Goal: Task Accomplishment & Management: Use online tool/utility

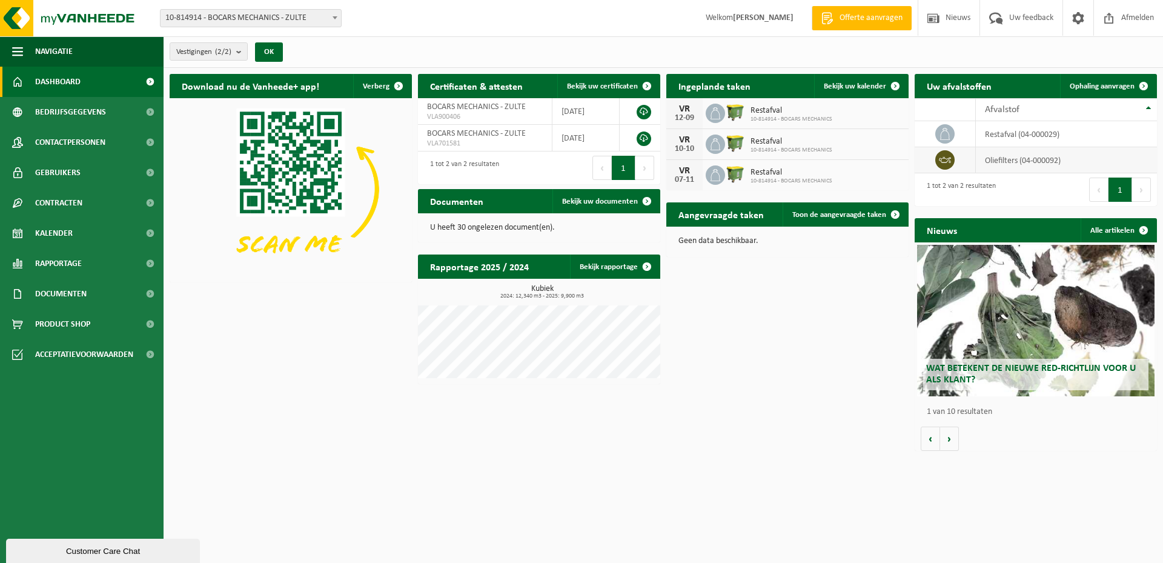
click at [1017, 157] on td "oliefilters (04-000092)" at bounding box center [1066, 160] width 181 height 26
click at [1143, 82] on span at bounding box center [1144, 86] width 24 height 24
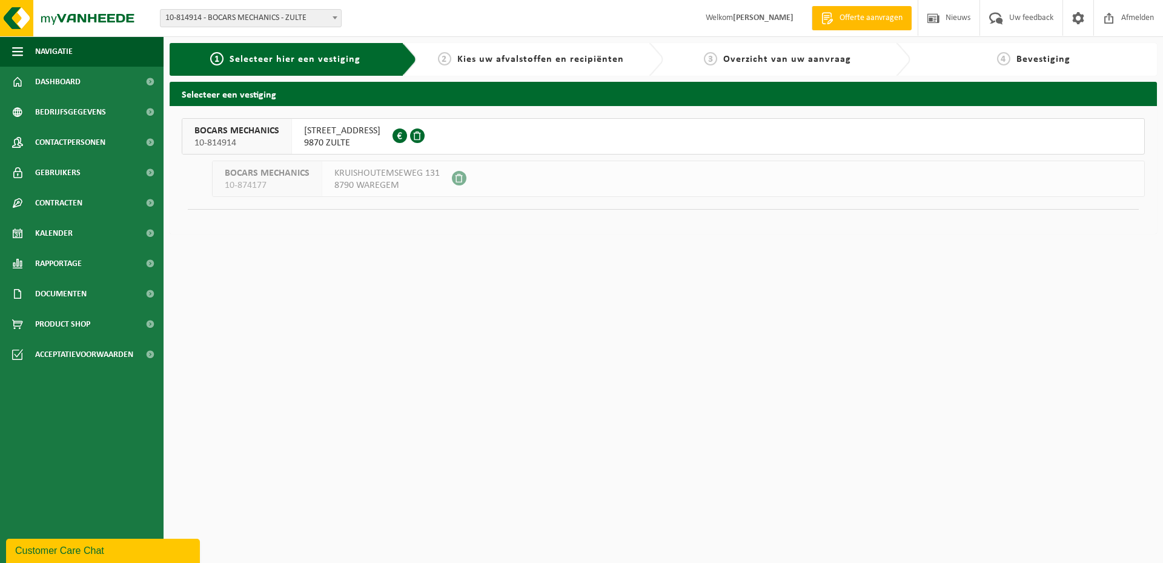
click at [280, 144] on div "BOCARS MECHANICS 10-814914" at bounding box center [237, 136] width 110 height 35
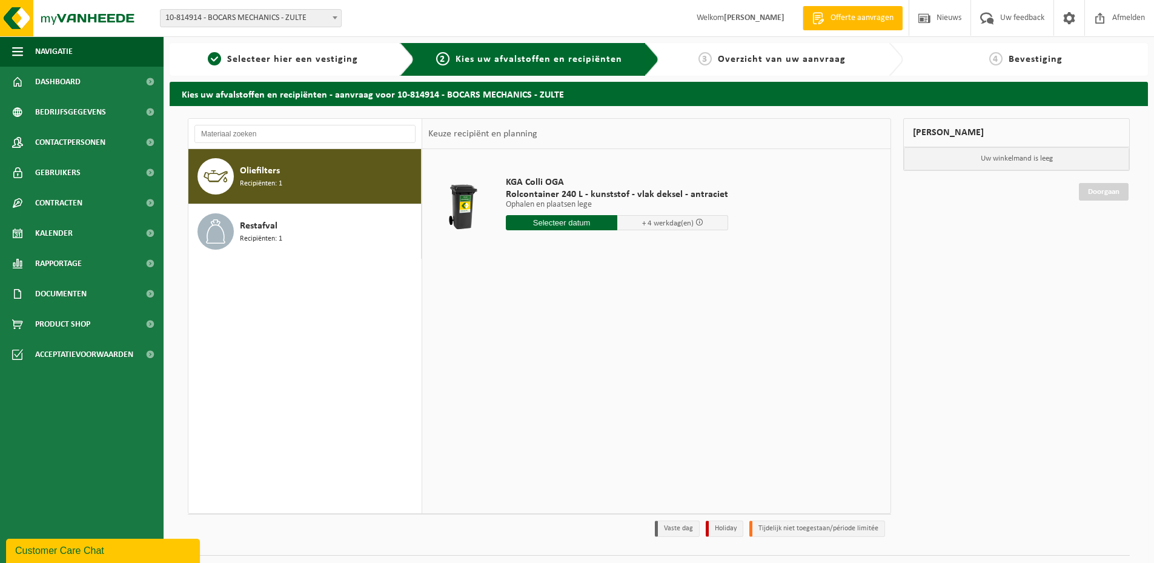
click at [353, 177] on div "Oliefilters Recipiënten: 1" at bounding box center [329, 176] width 178 height 36
click at [531, 223] on input "text" at bounding box center [561, 222] width 111 height 15
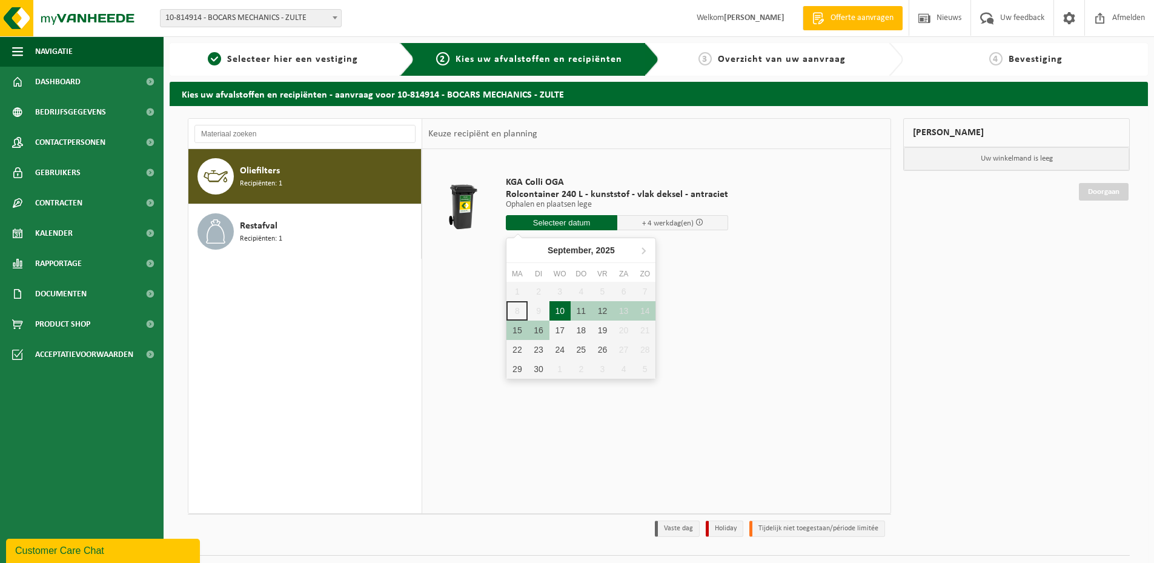
click at [558, 311] on div "10" at bounding box center [559, 310] width 21 height 19
type input "Van 2025-09-10"
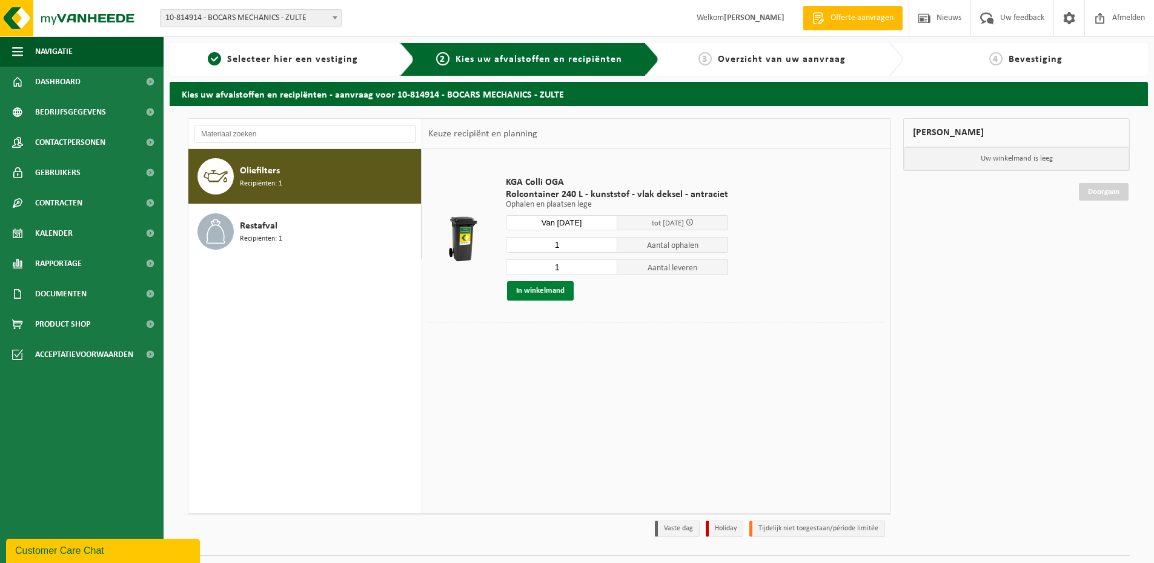
click at [554, 293] on button "In winkelmand" at bounding box center [540, 290] width 67 height 19
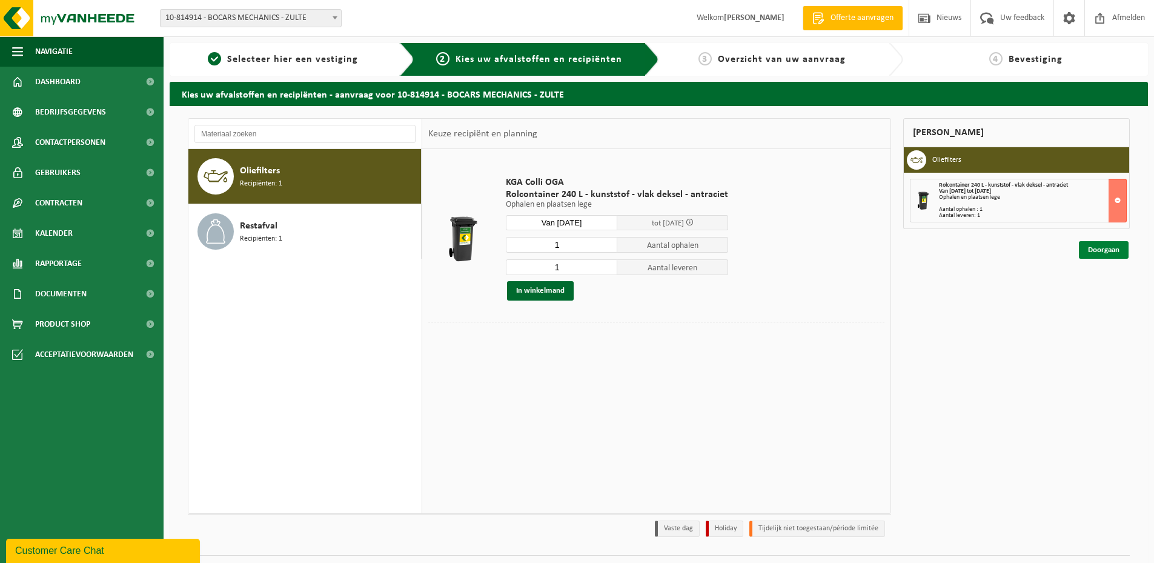
click at [1106, 253] on link "Doorgaan" at bounding box center [1104, 250] width 50 height 18
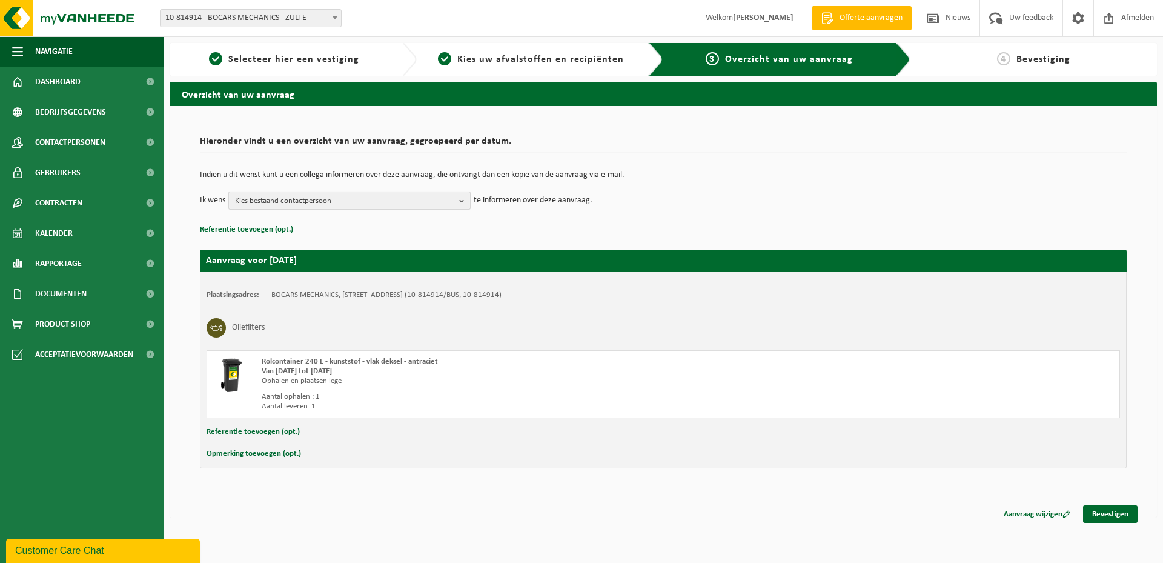
click at [340, 204] on span "Kies bestaand contactpersoon" at bounding box center [344, 201] width 219 height 18
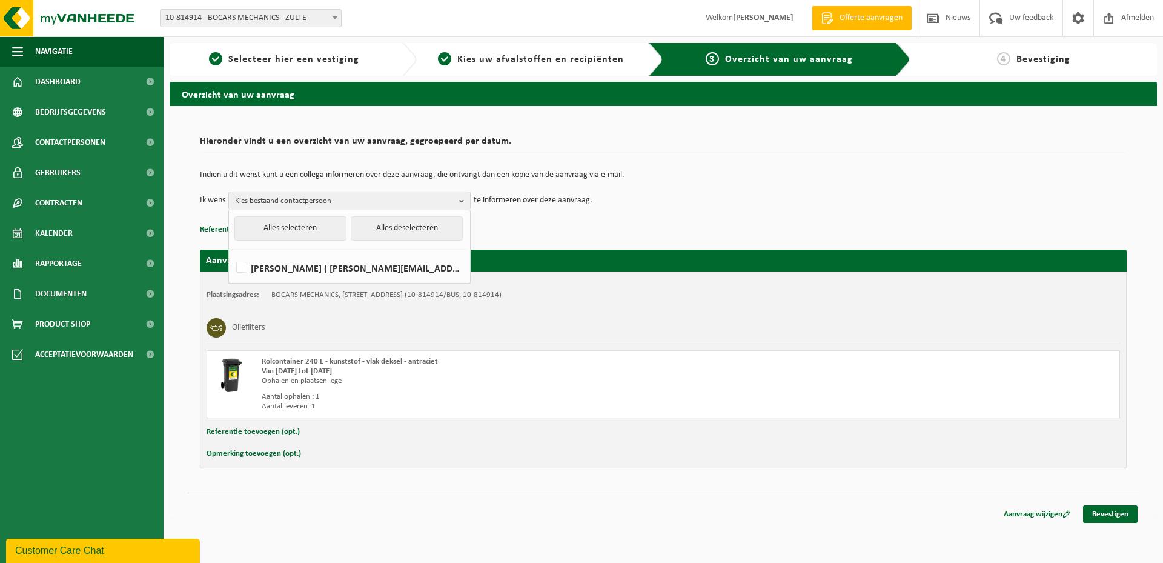
click at [692, 222] on p "Referentie toevoegen (opt.)" at bounding box center [663, 230] width 927 height 16
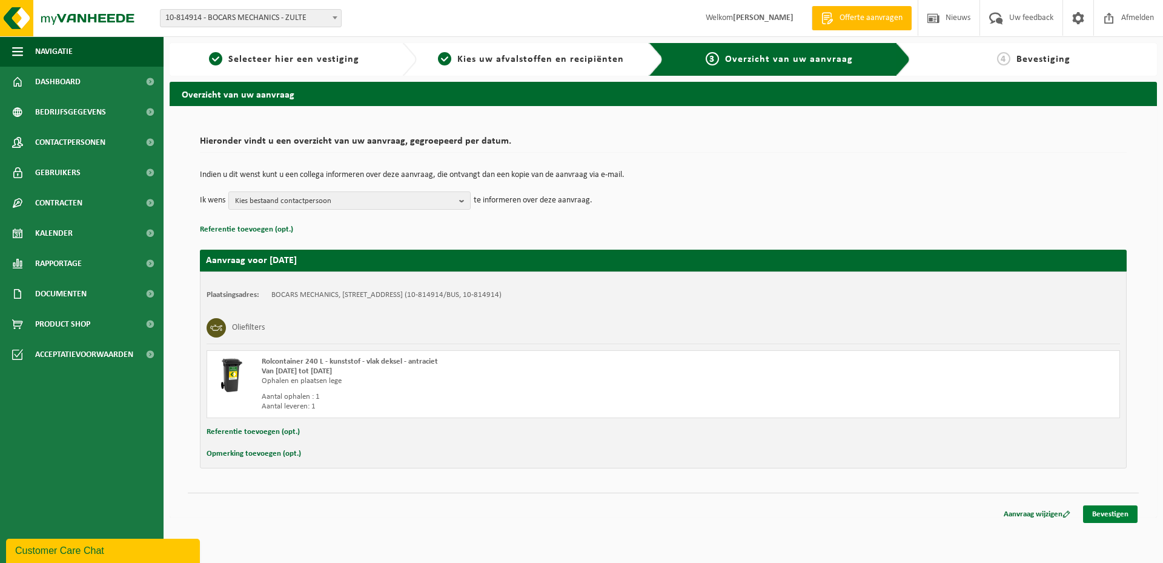
click at [1116, 516] on link "Bevestigen" at bounding box center [1110, 514] width 55 height 18
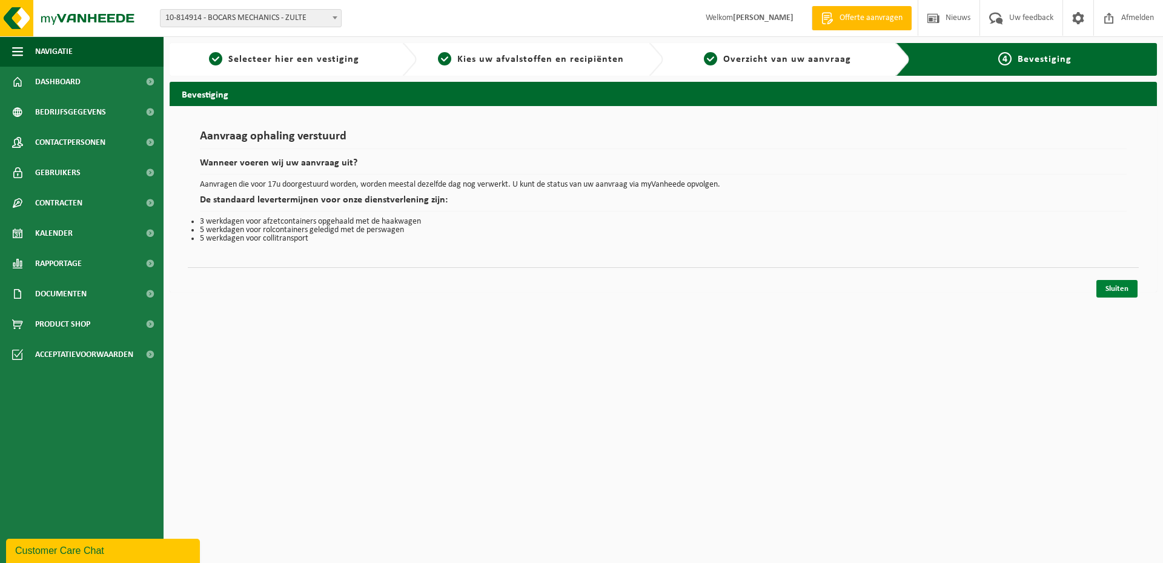
click at [1107, 288] on link "Sluiten" at bounding box center [1117, 289] width 41 height 18
